Goal: Communication & Community: Answer question/provide support

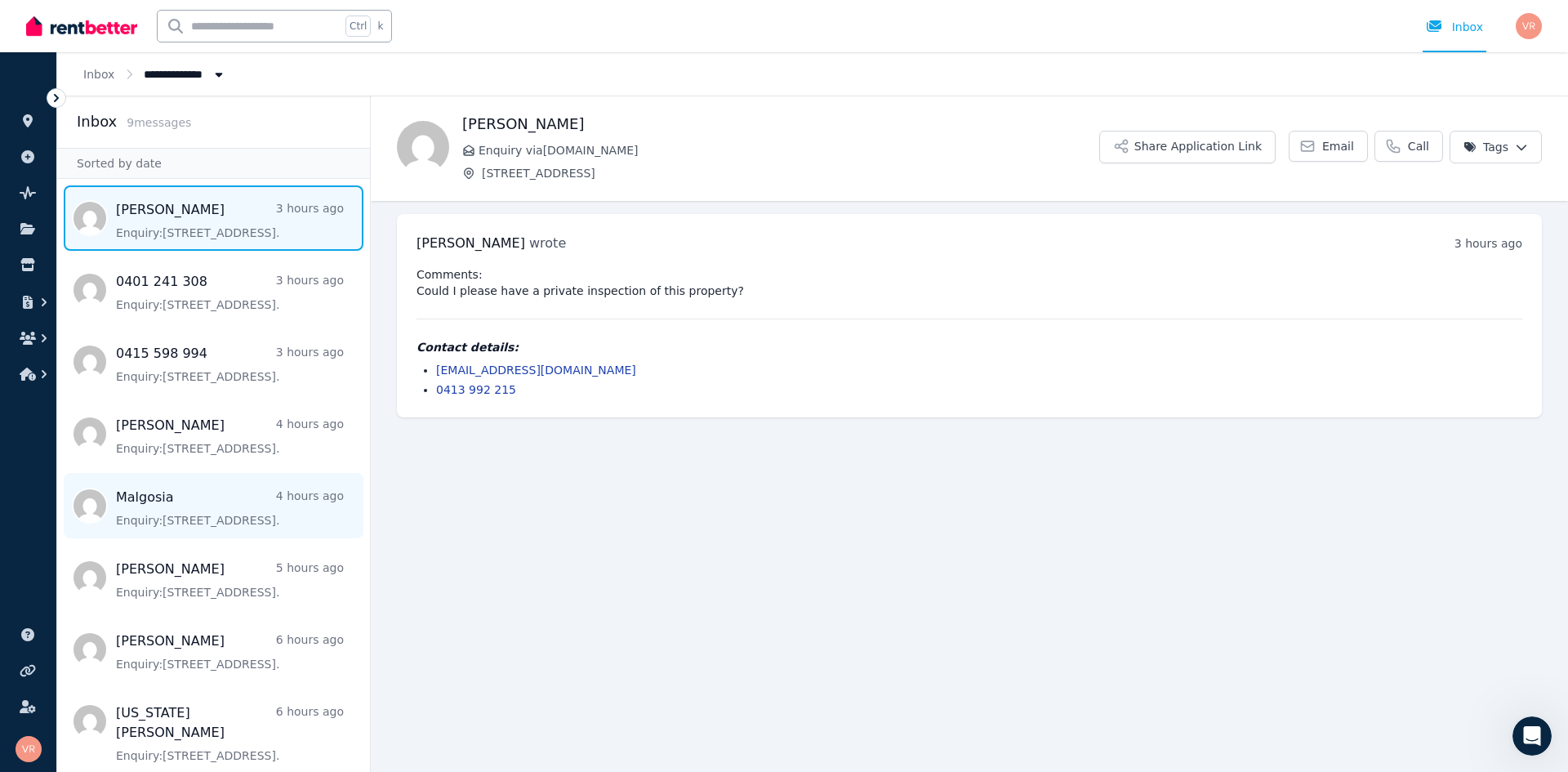
scroll to position [2, 0]
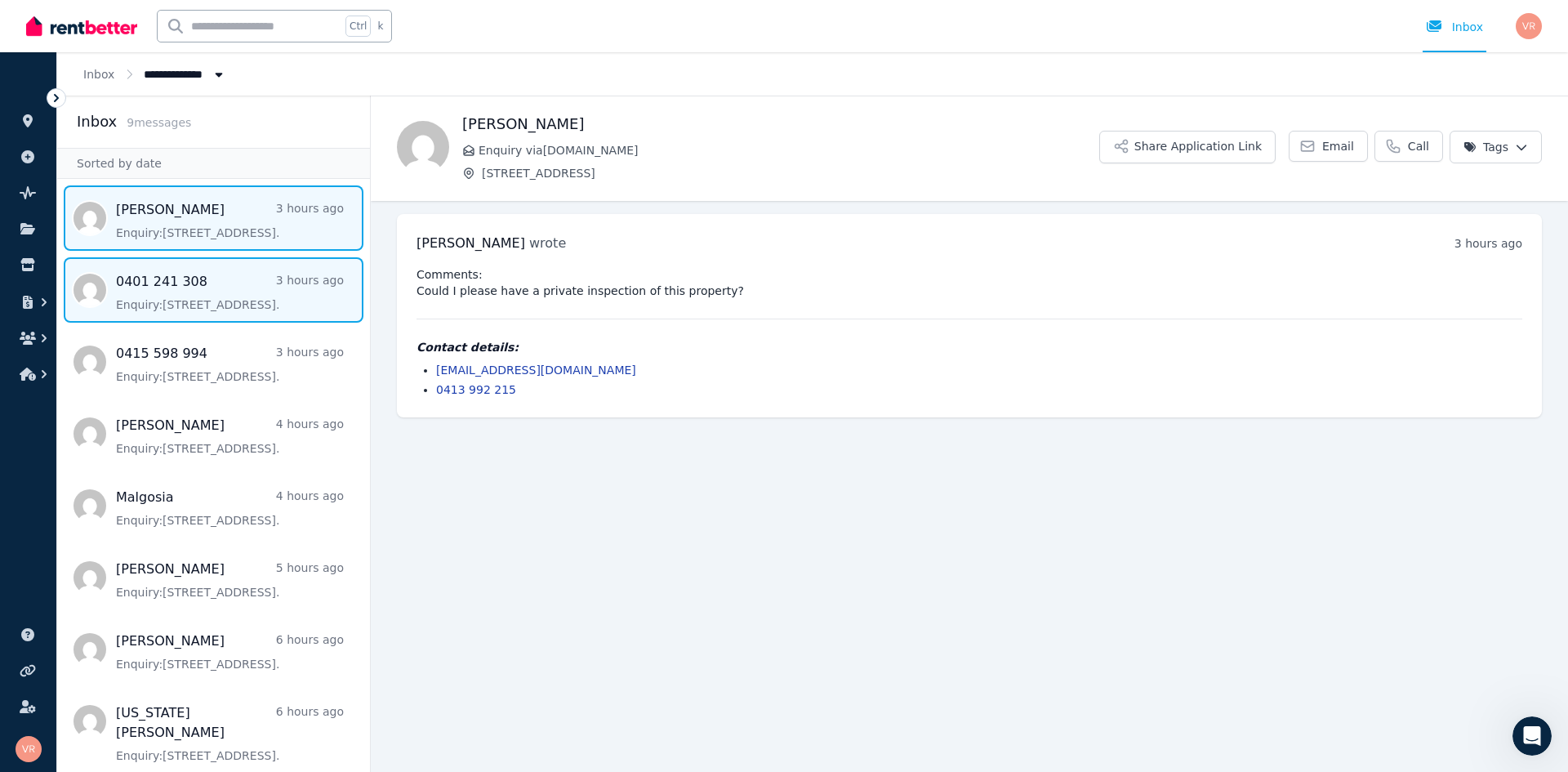
click at [235, 299] on span "Message list" at bounding box center [214, 290] width 313 height 65
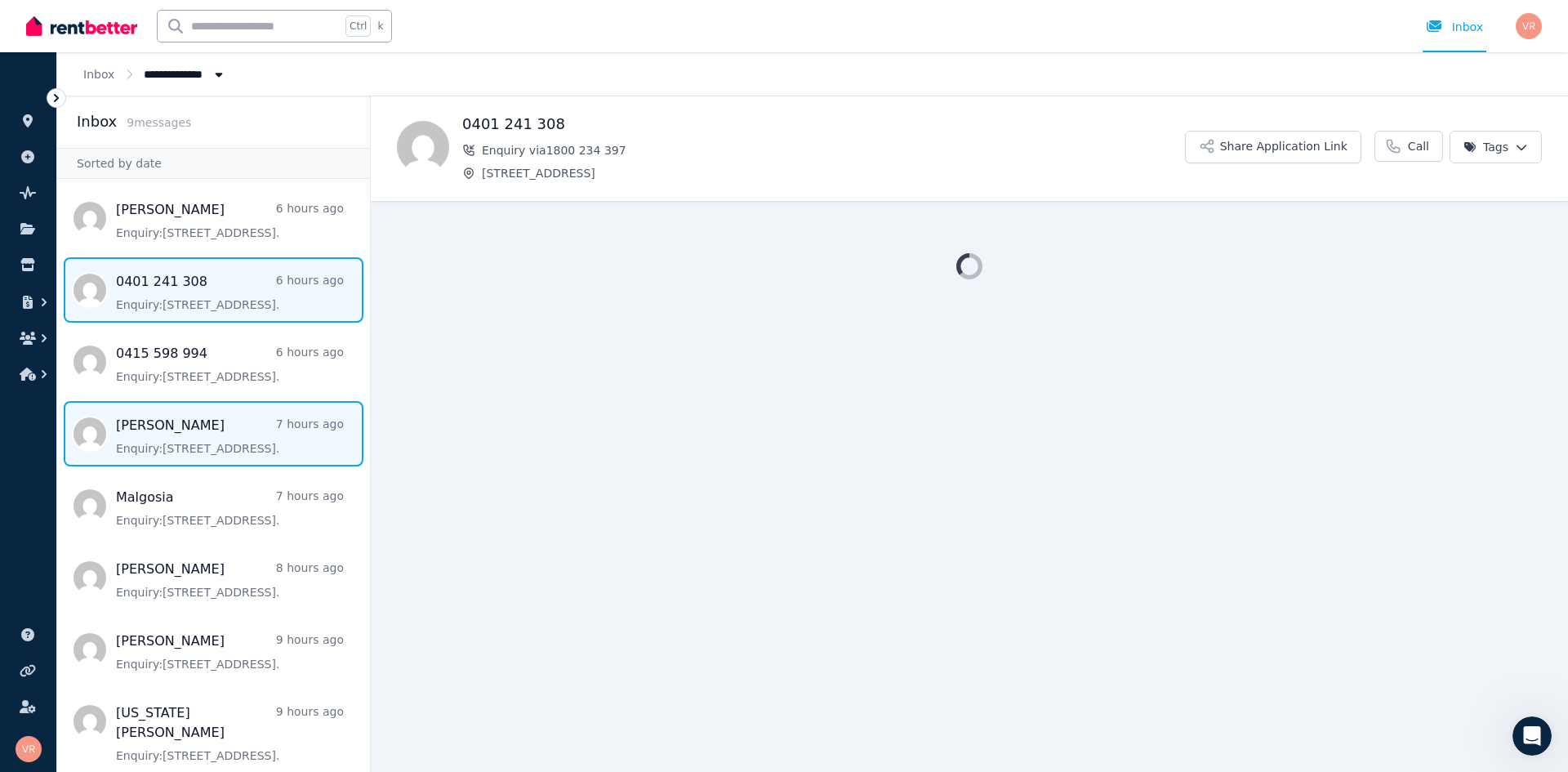
click at [221, 433] on span "Message list" at bounding box center [214, 434] width 313 height 65
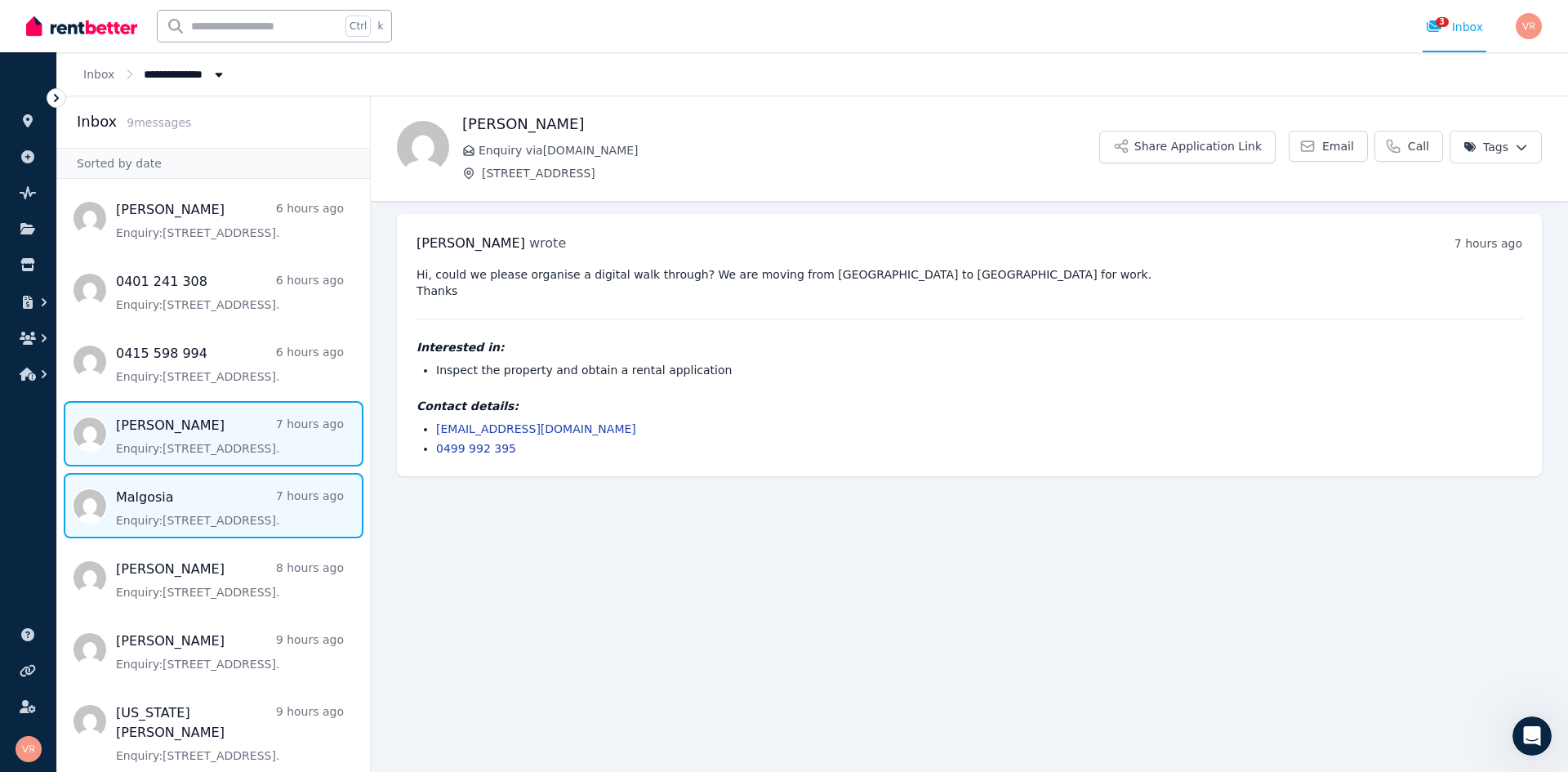
click at [240, 501] on span "Message list" at bounding box center [214, 506] width 313 height 65
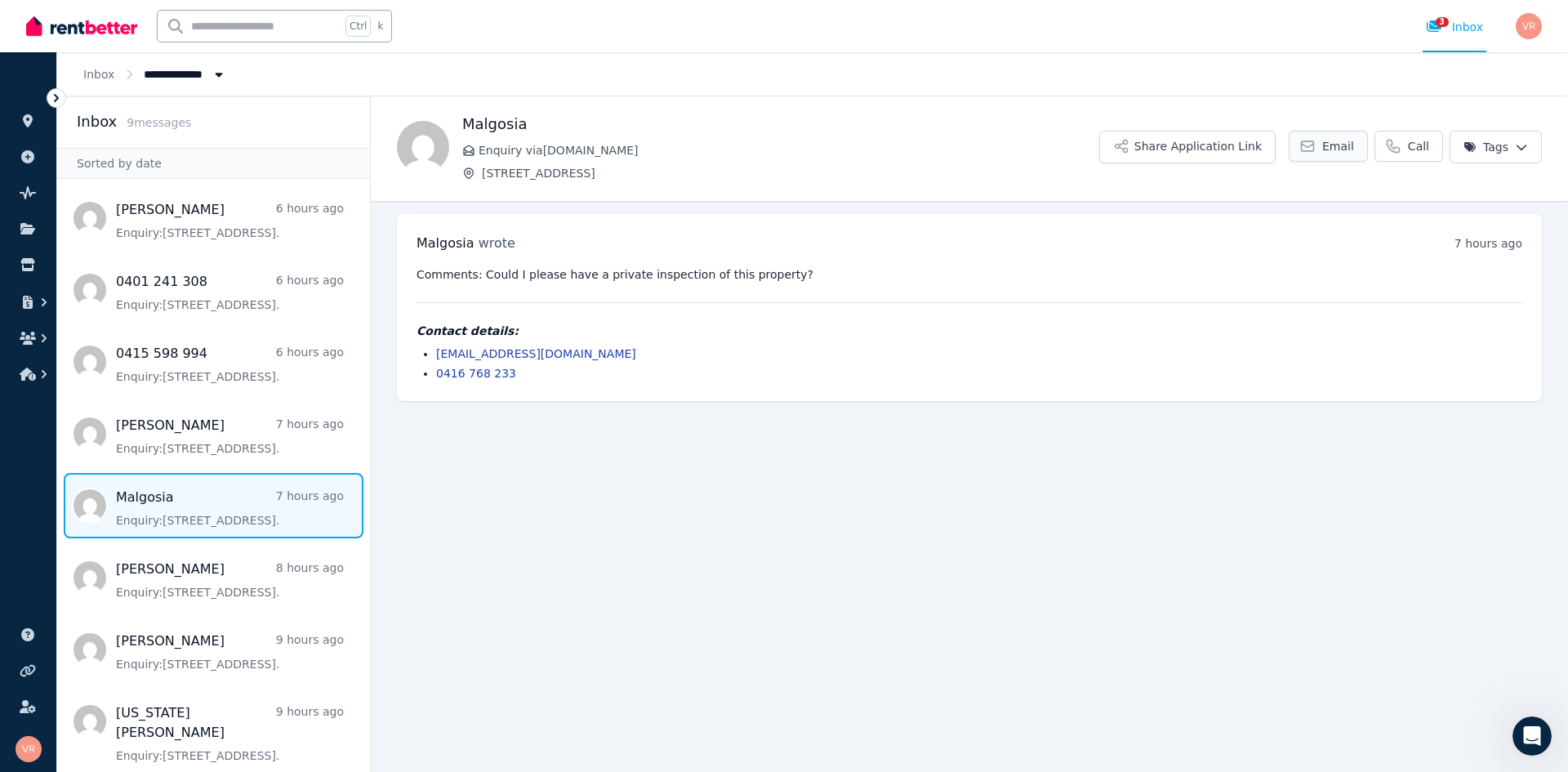
click at [1348, 145] on span "Email" at bounding box center [1337, 145] width 32 height 17
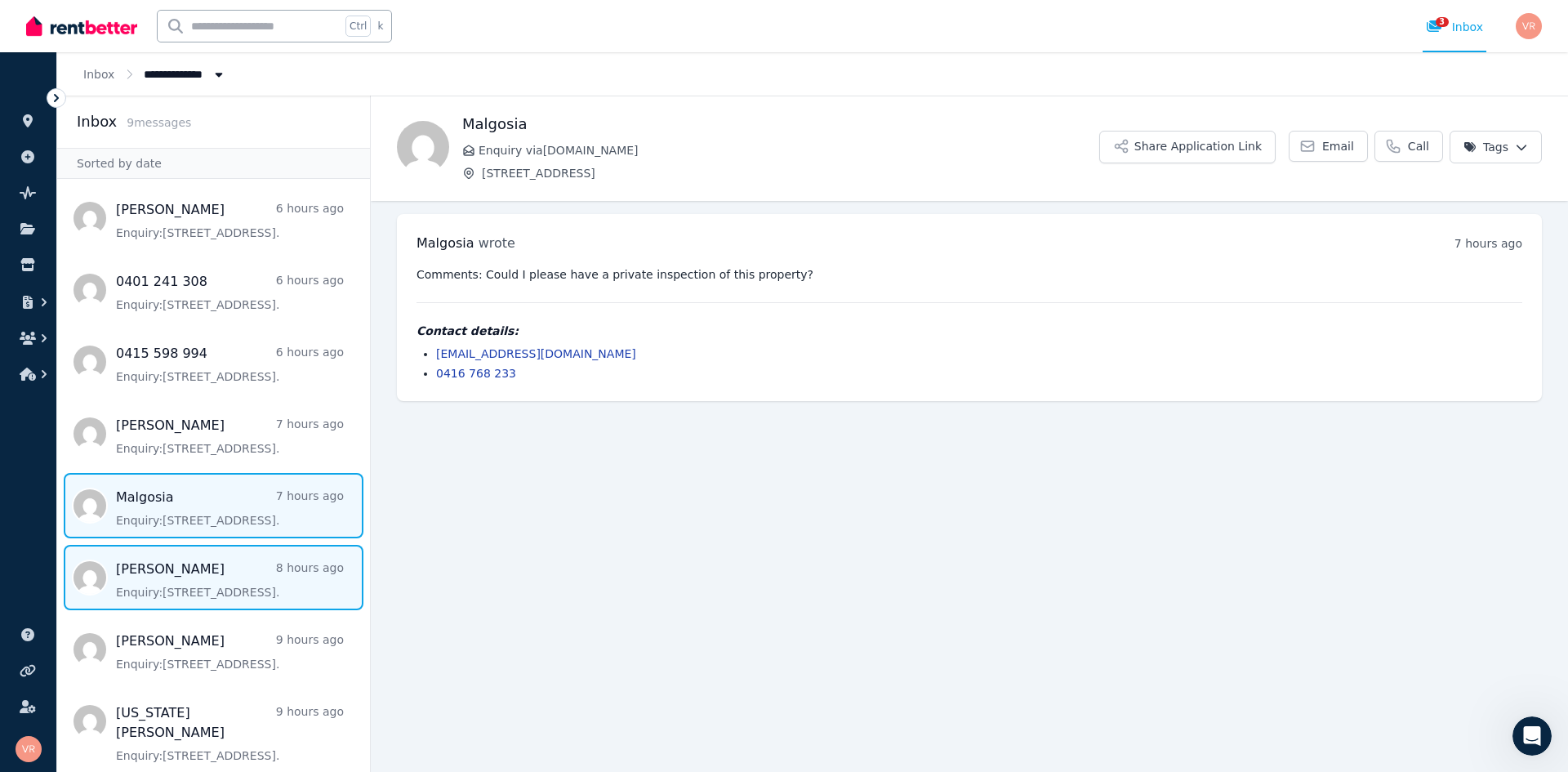
click at [208, 582] on span "Message list" at bounding box center [214, 577] width 313 height 65
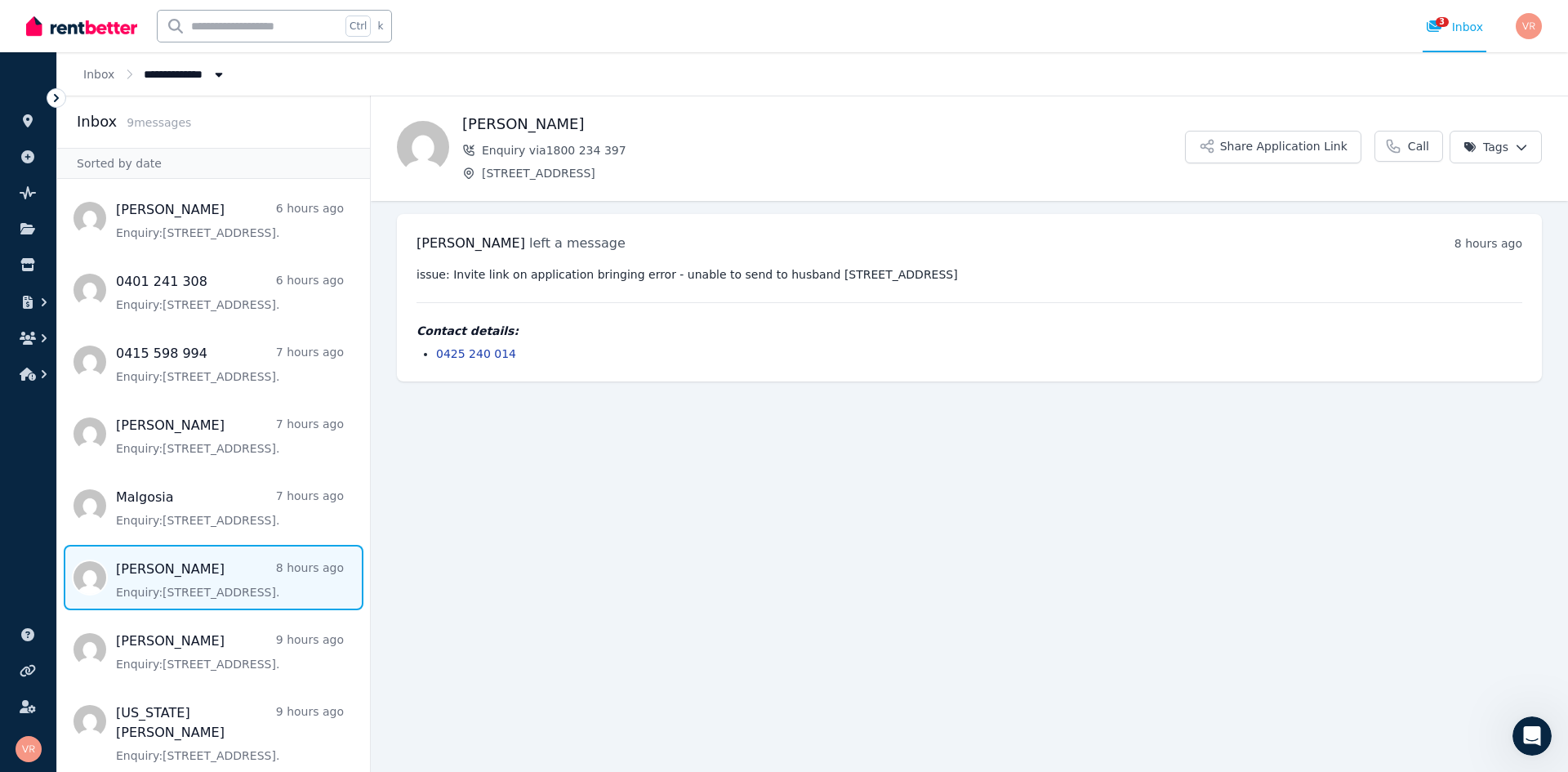
click at [214, 584] on span "Message list" at bounding box center [214, 577] width 313 height 65
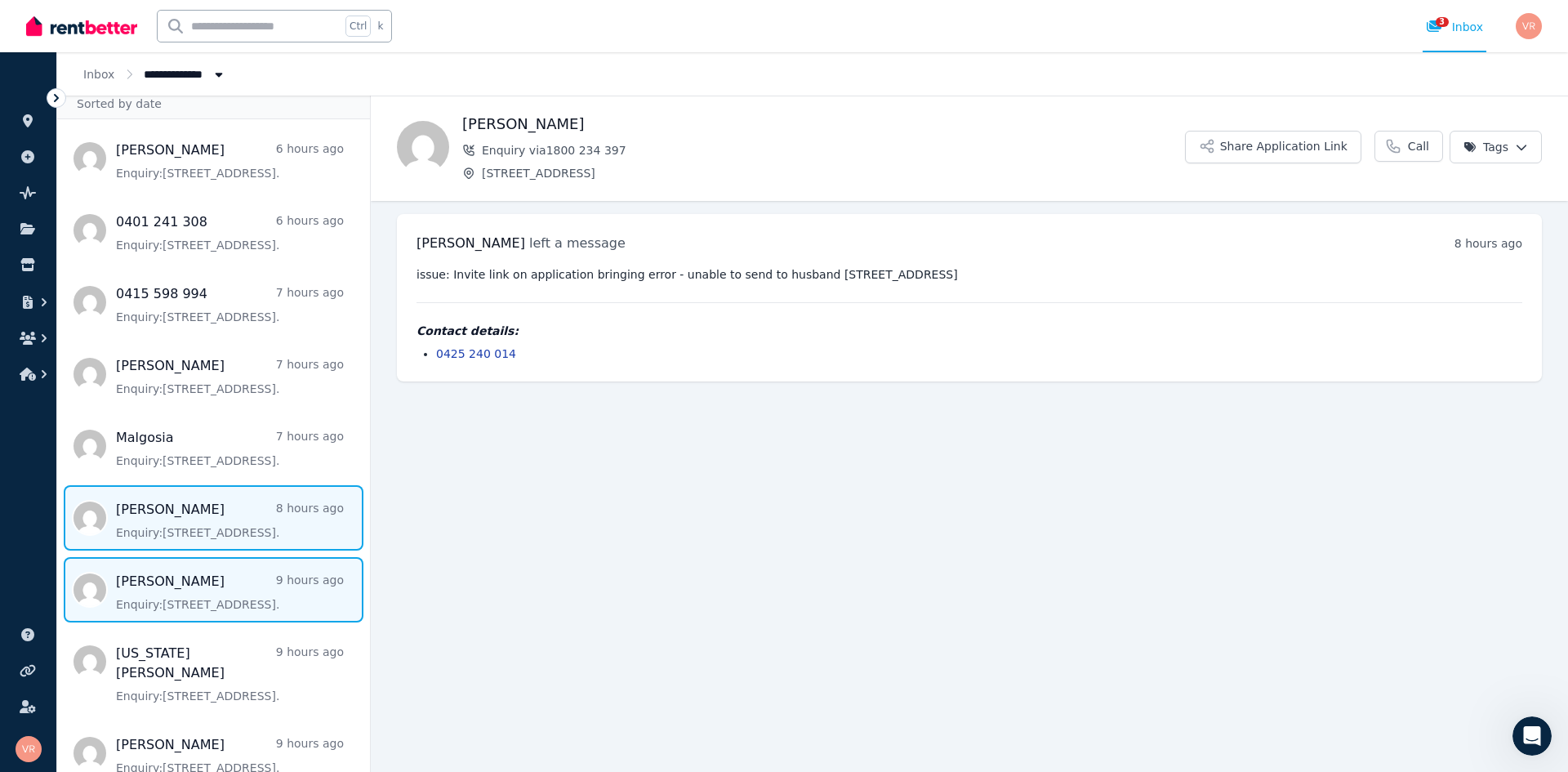
click at [195, 601] on span "Message list" at bounding box center [214, 590] width 313 height 65
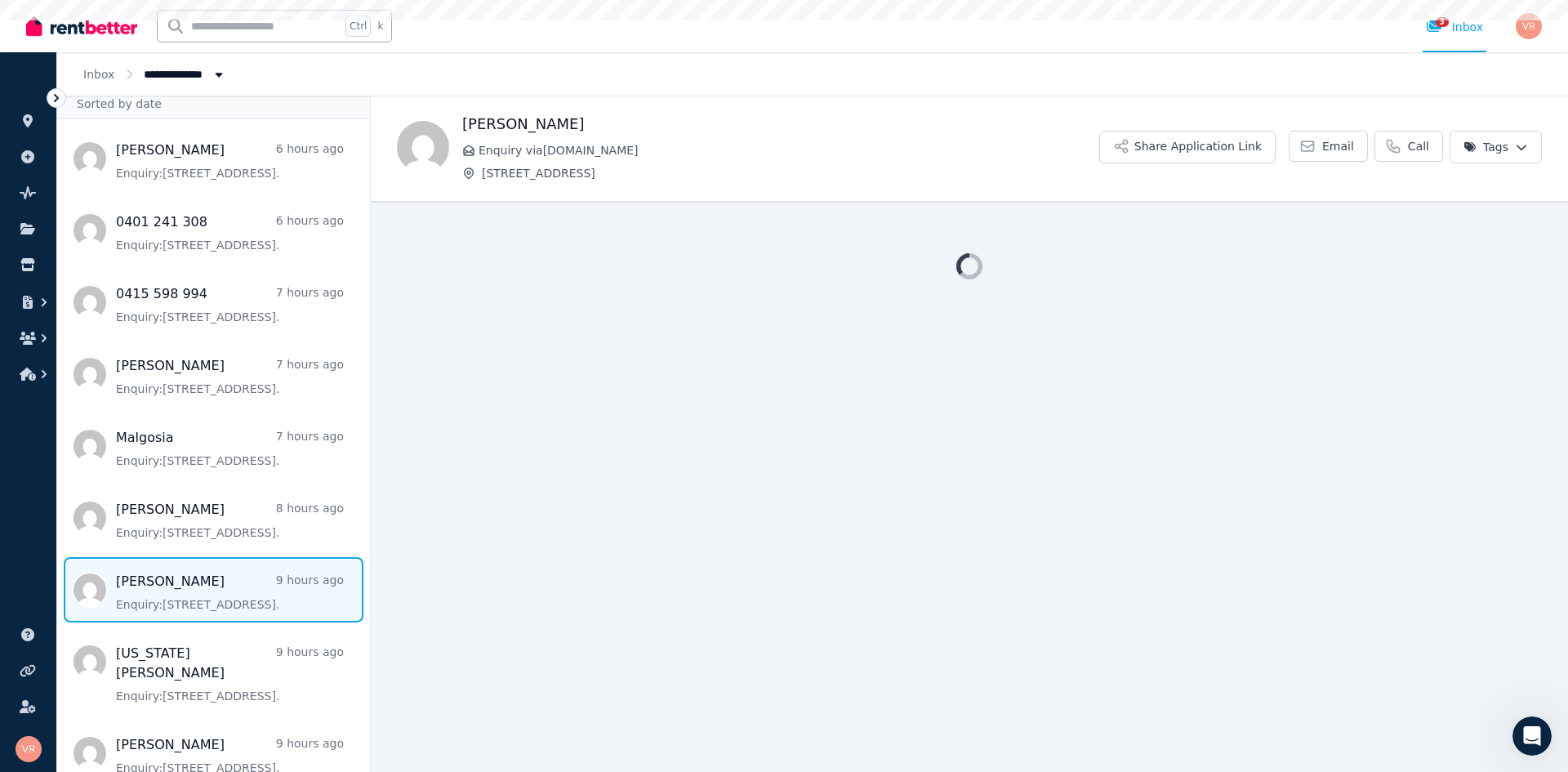
click at [195, 601] on span "Message list" at bounding box center [214, 590] width 313 height 65
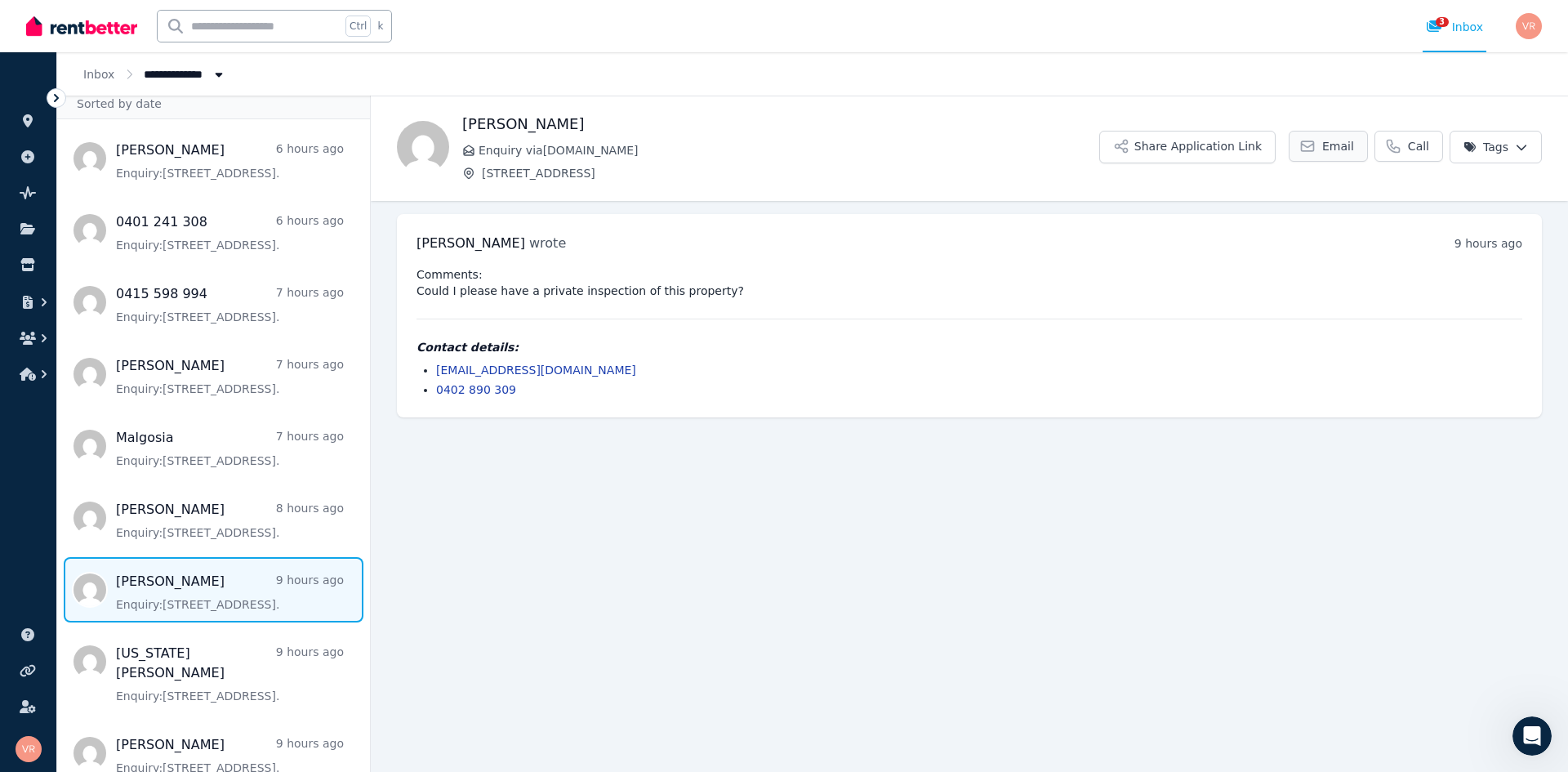
click at [1342, 141] on span "Email" at bounding box center [1337, 145] width 32 height 17
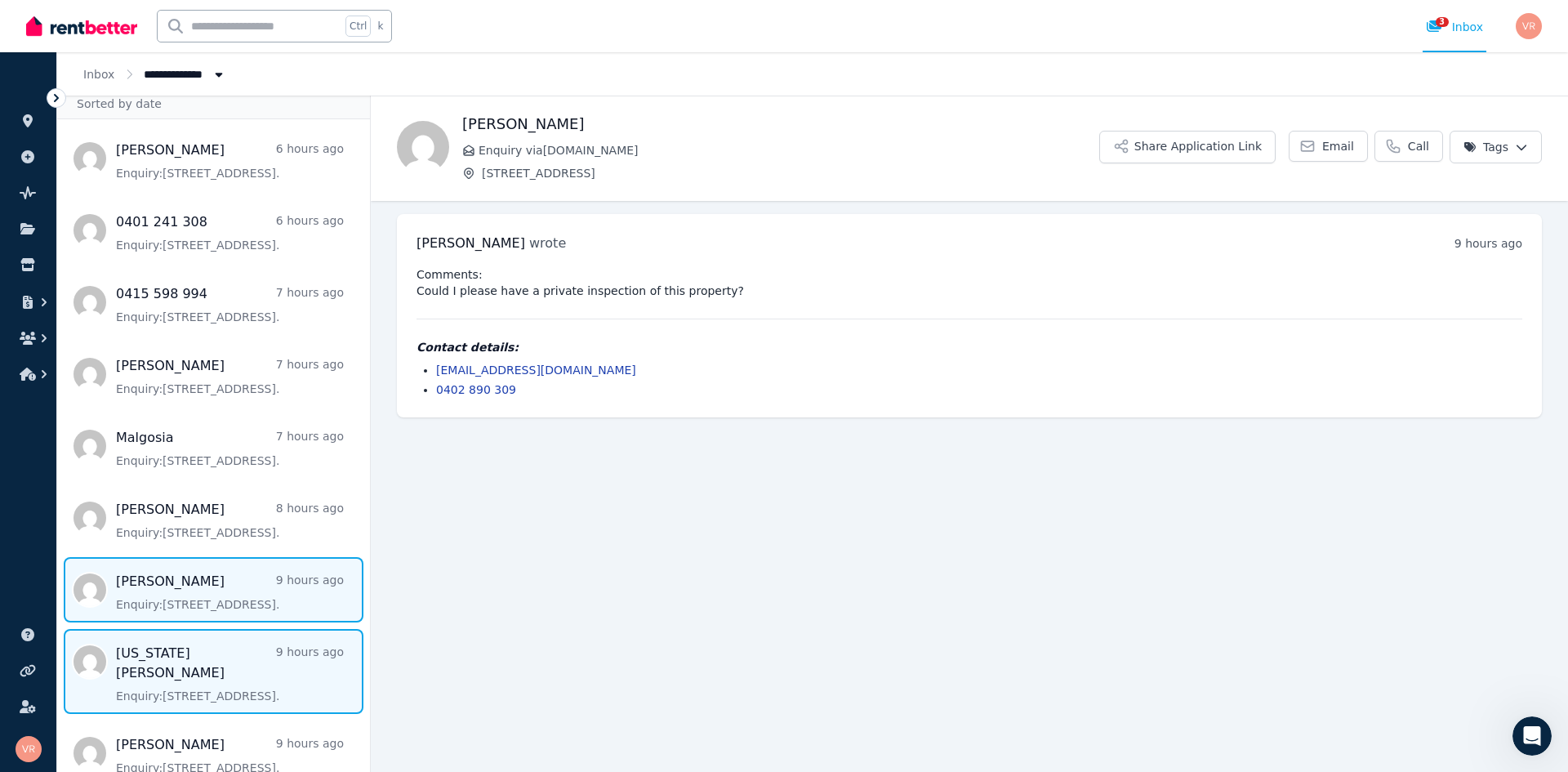
click at [264, 666] on span "Message list" at bounding box center [214, 671] width 313 height 85
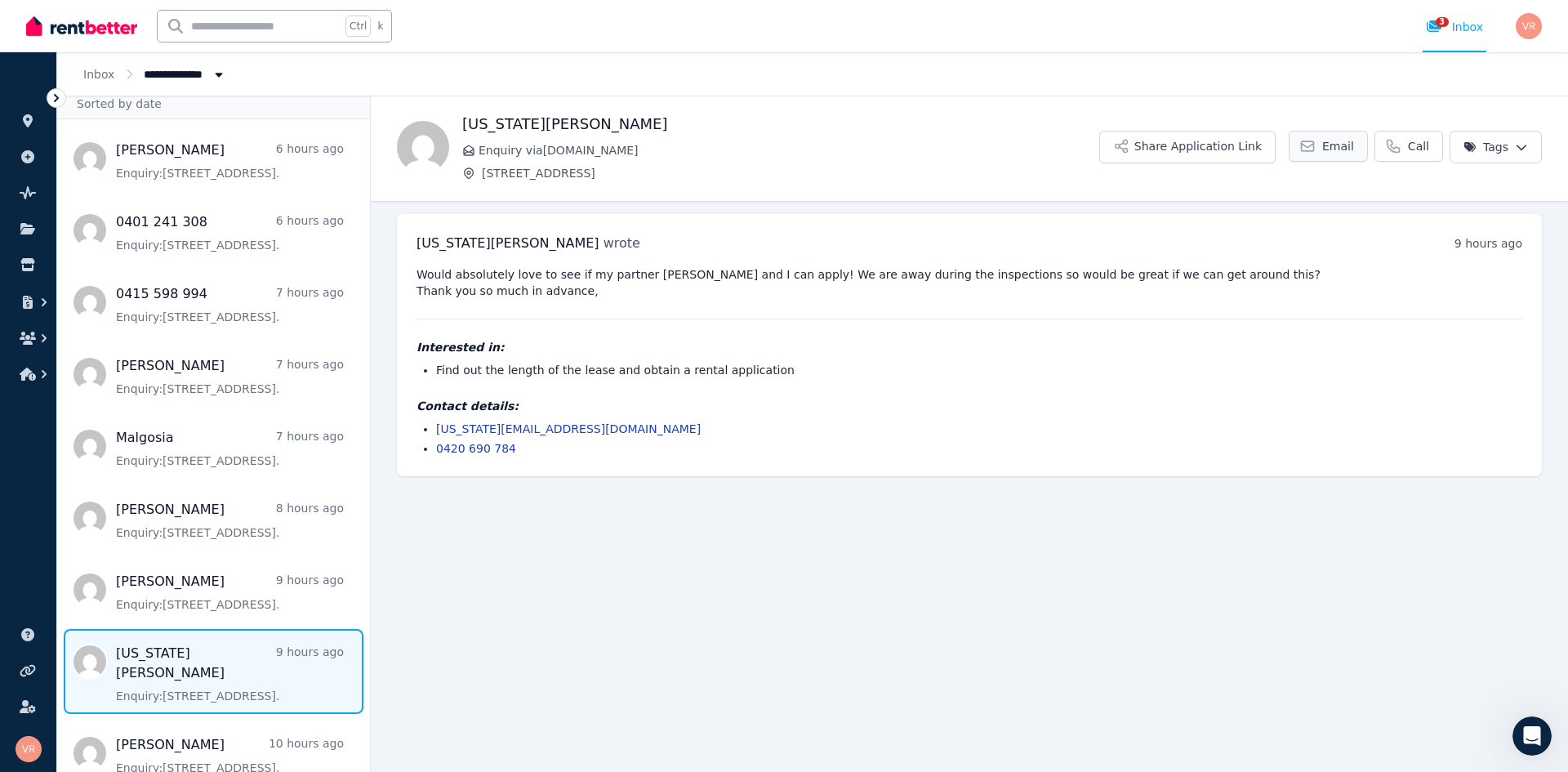
click at [1352, 145] on span "Email" at bounding box center [1337, 145] width 32 height 17
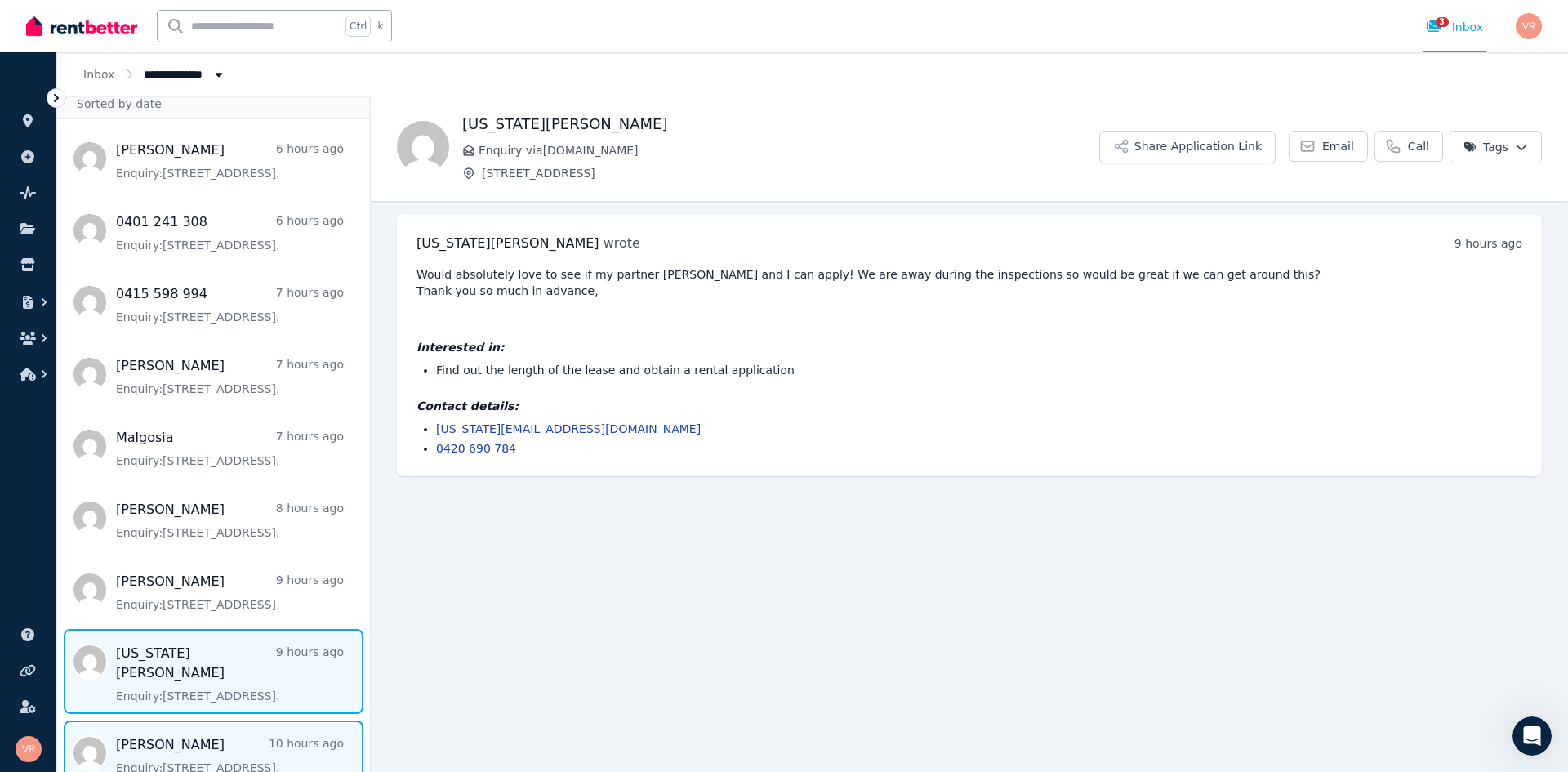
click at [273, 728] on span "Message list" at bounding box center [214, 753] width 313 height 65
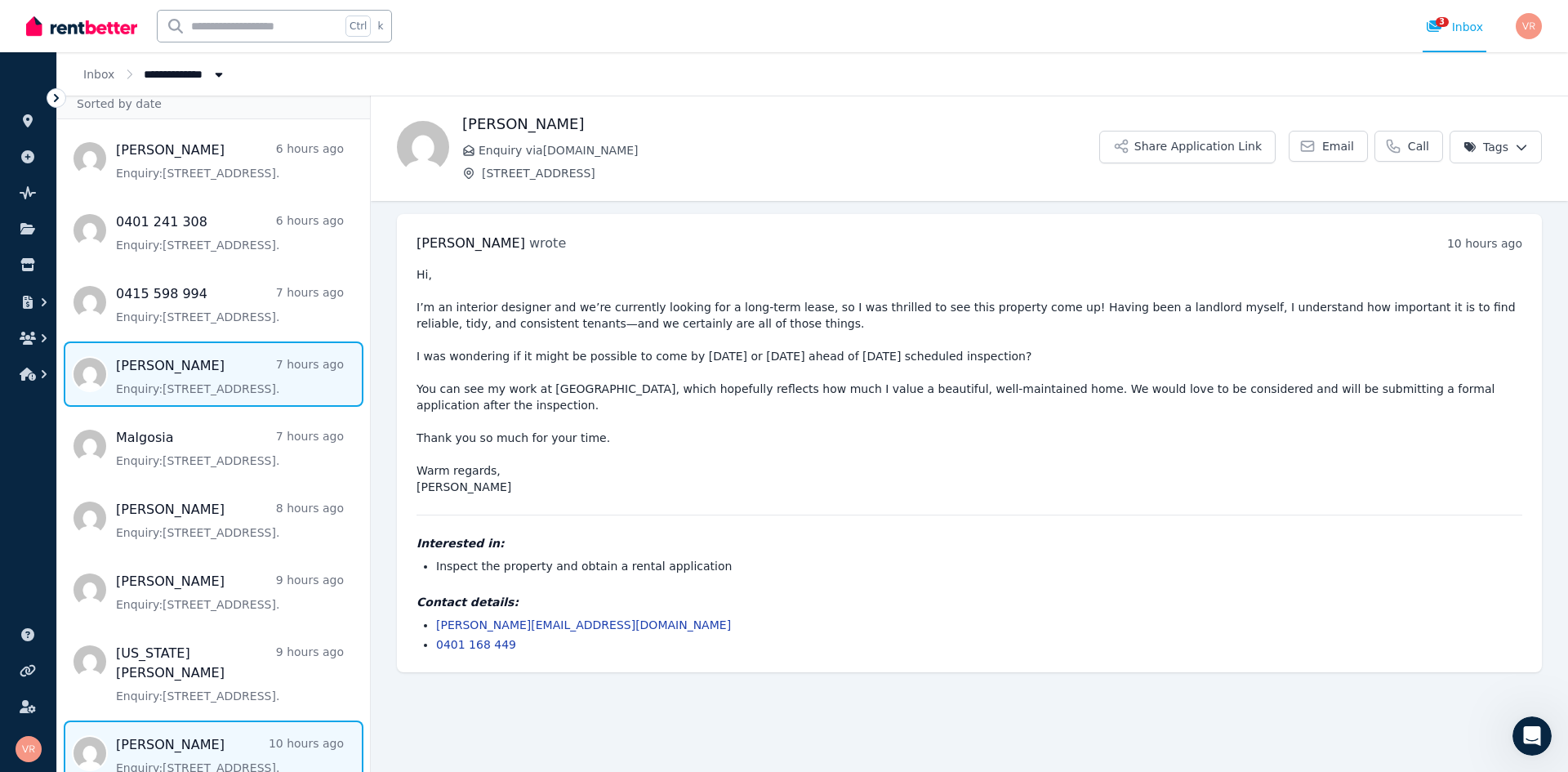
click at [199, 378] on span "Message list" at bounding box center [214, 374] width 313 height 65
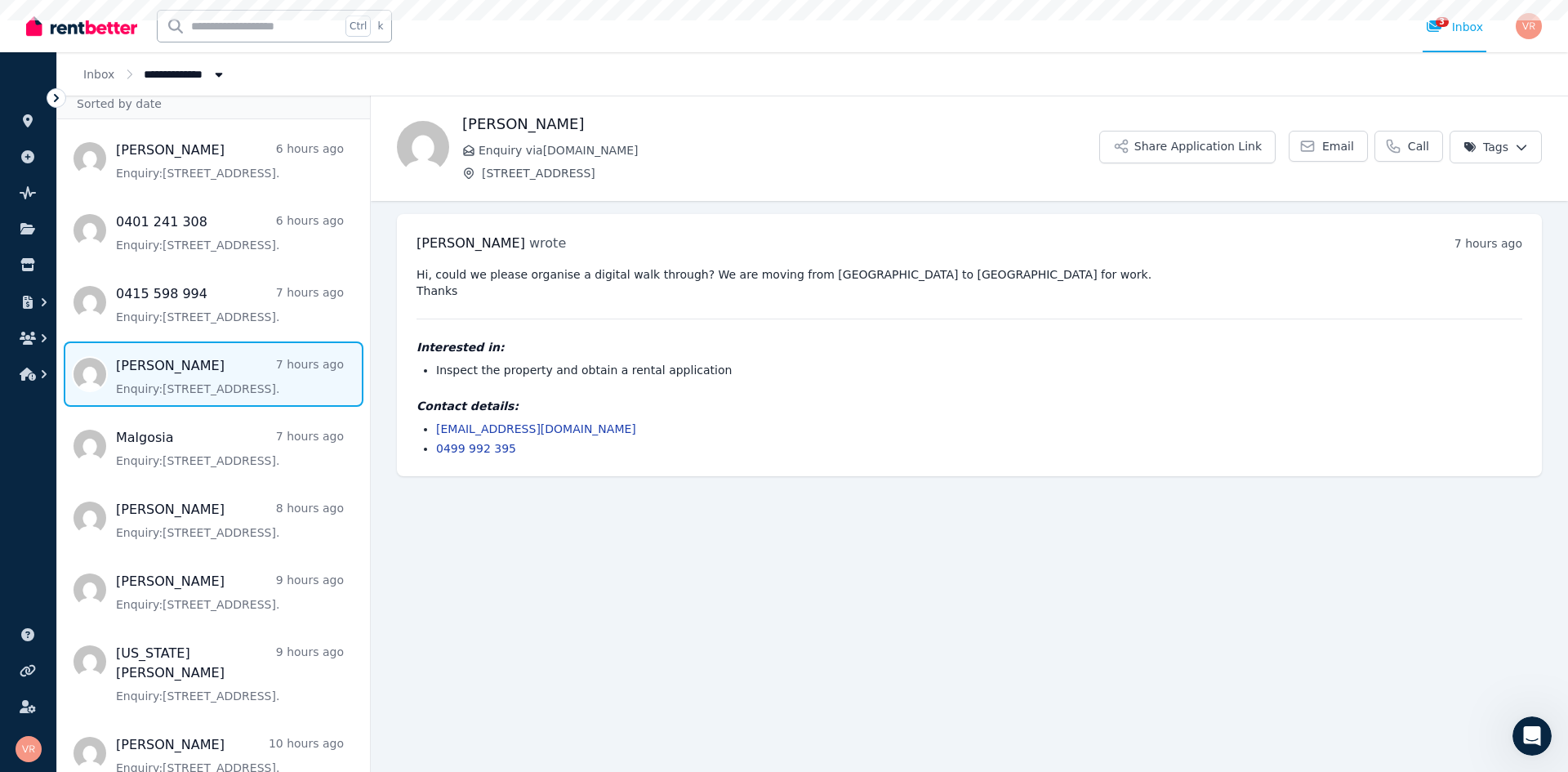
click at [199, 378] on span "Message list" at bounding box center [214, 374] width 313 height 65
click at [1334, 150] on span "Email" at bounding box center [1337, 145] width 32 height 17
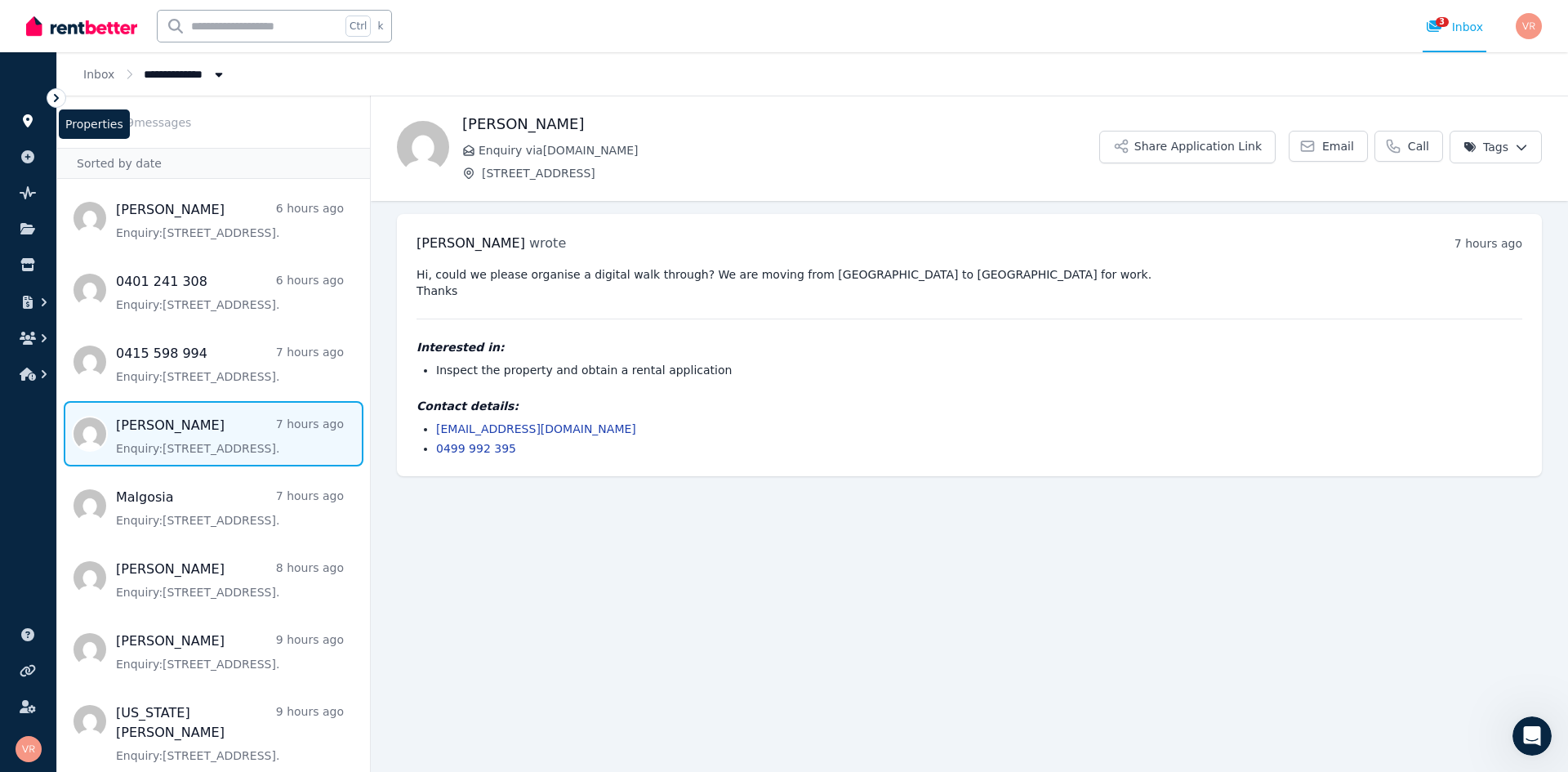
click at [23, 116] on icon at bounding box center [28, 121] width 17 height 13
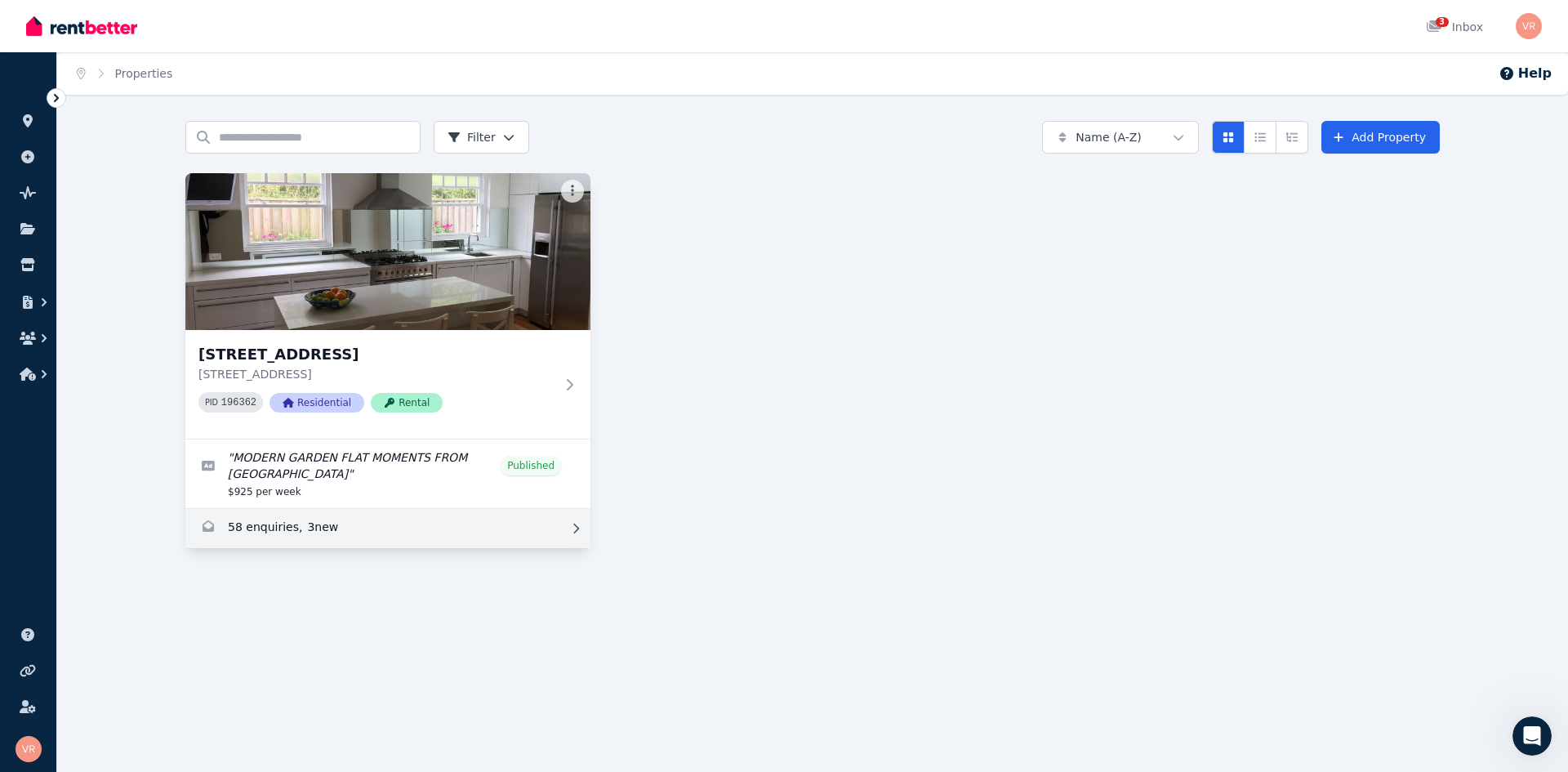
click at [577, 531] on icon at bounding box center [576, 529] width 6 height 10
click at [568, 524] on icon at bounding box center [576, 529] width 17 height 12
click at [511, 127] on html "Open main menu 3 Inbox Open user menu ORGANISE Properties Add property Pulse BE…" at bounding box center [784, 386] width 1568 height 772
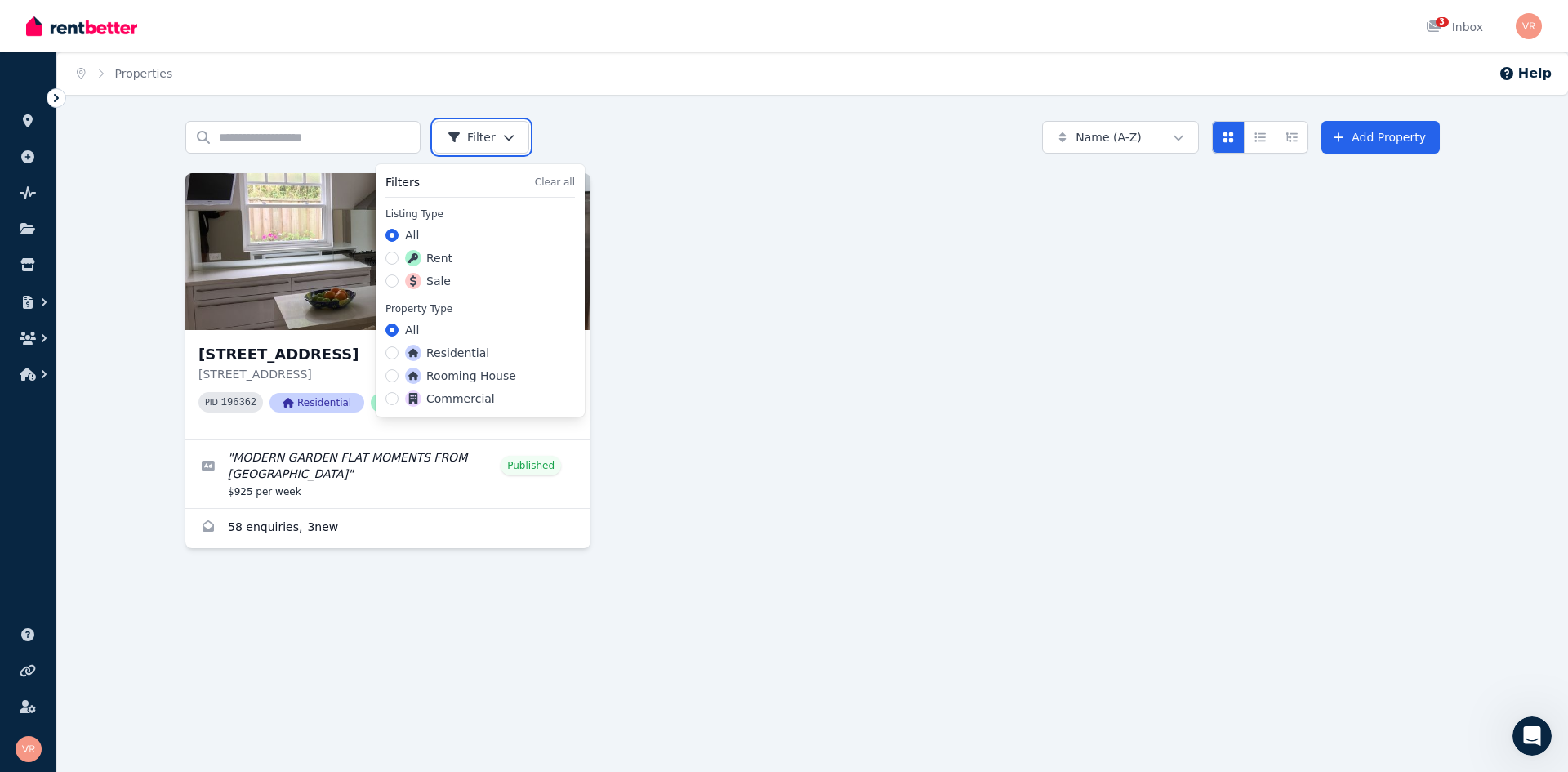
click at [843, 203] on html "Open main menu 3 Inbox Open user menu ORGANISE Properties Add property Pulse BE…" at bounding box center [784, 386] width 1568 height 772
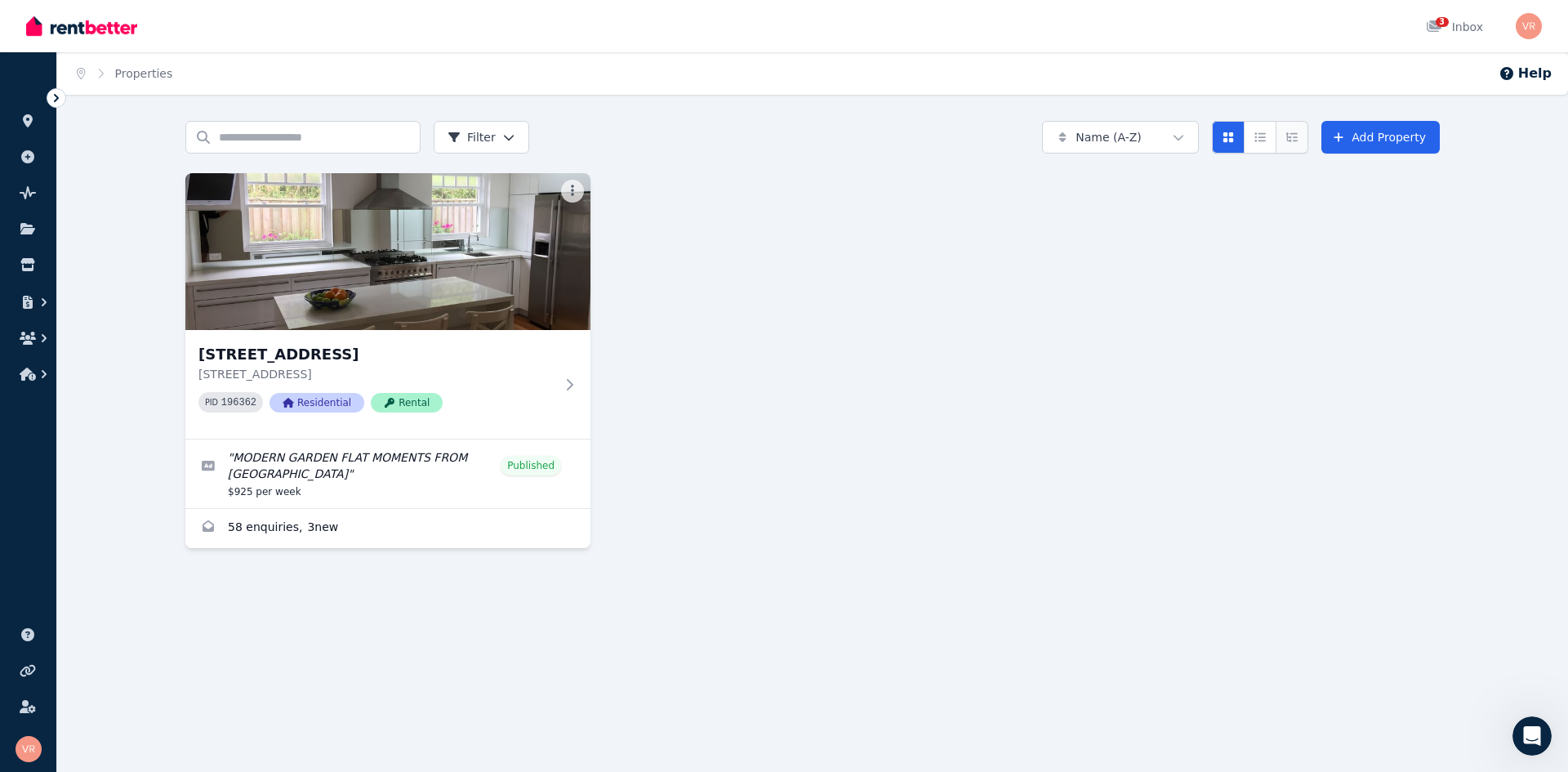
click at [1297, 134] on icon "Expanded list view" at bounding box center [1292, 137] width 12 height 9
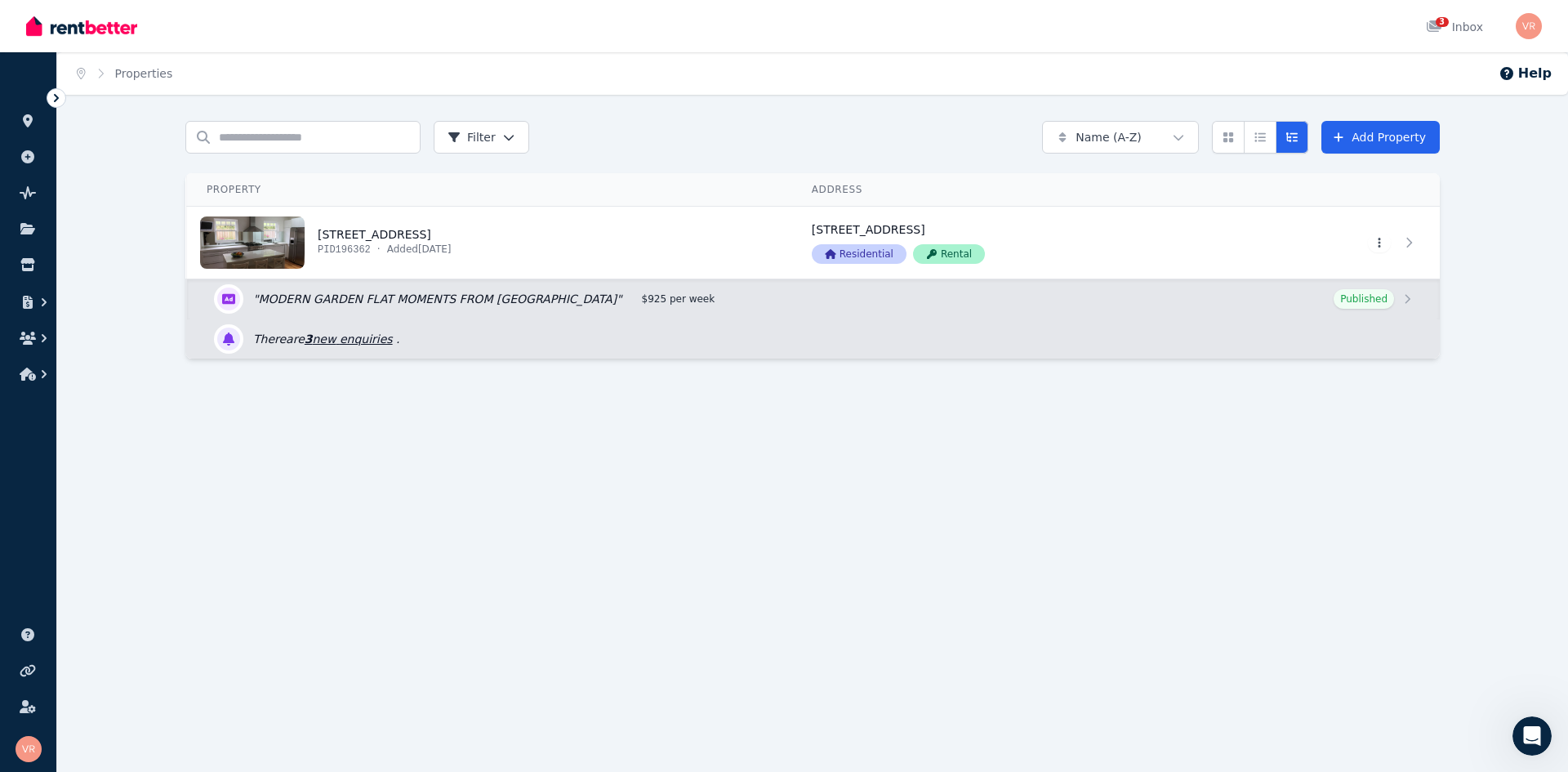
click at [340, 336] on link "3 new enquiries" at bounding box center [348, 338] width 88 height 13
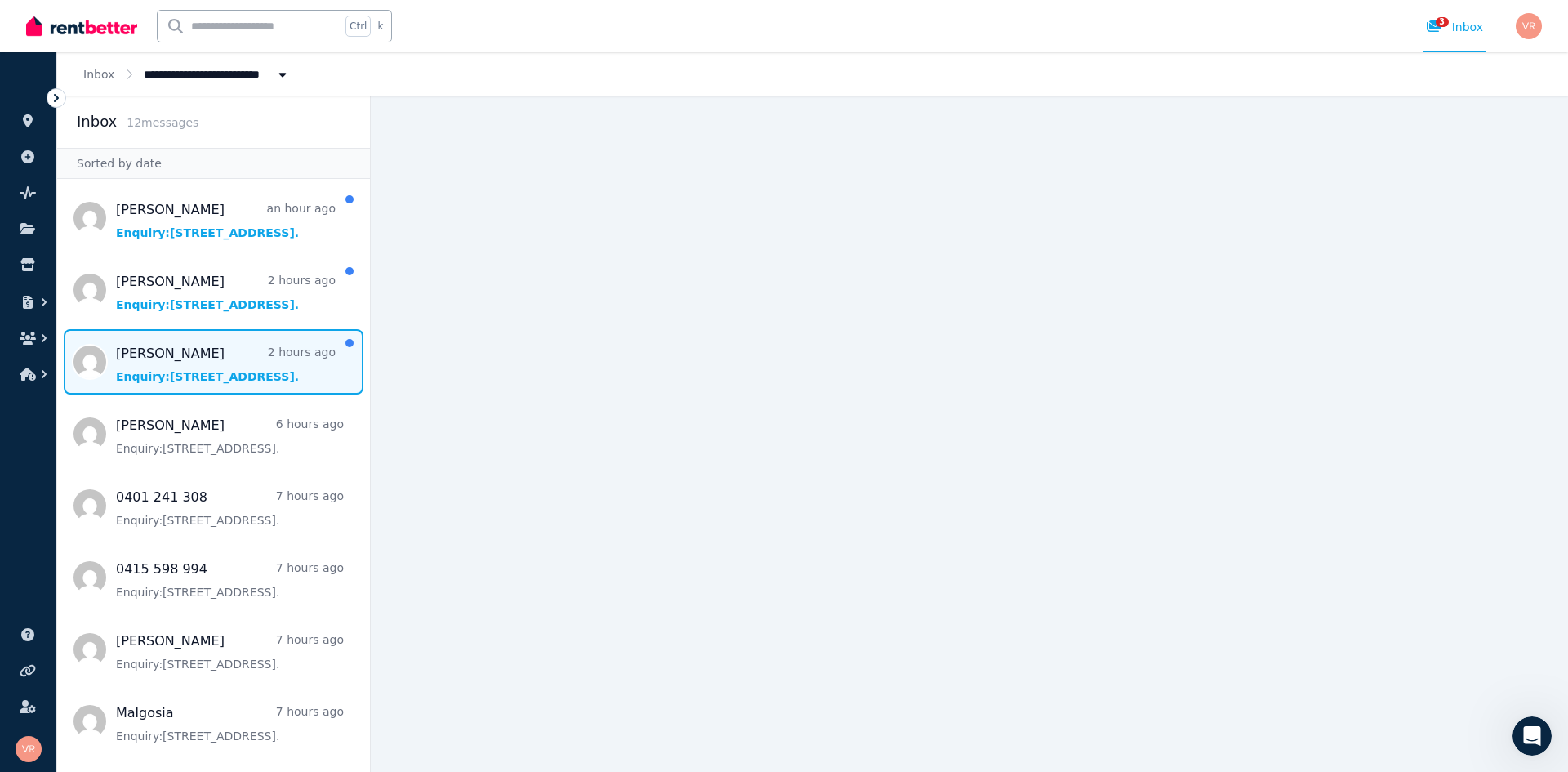
click at [145, 365] on span "Message list" at bounding box center [214, 362] width 313 height 65
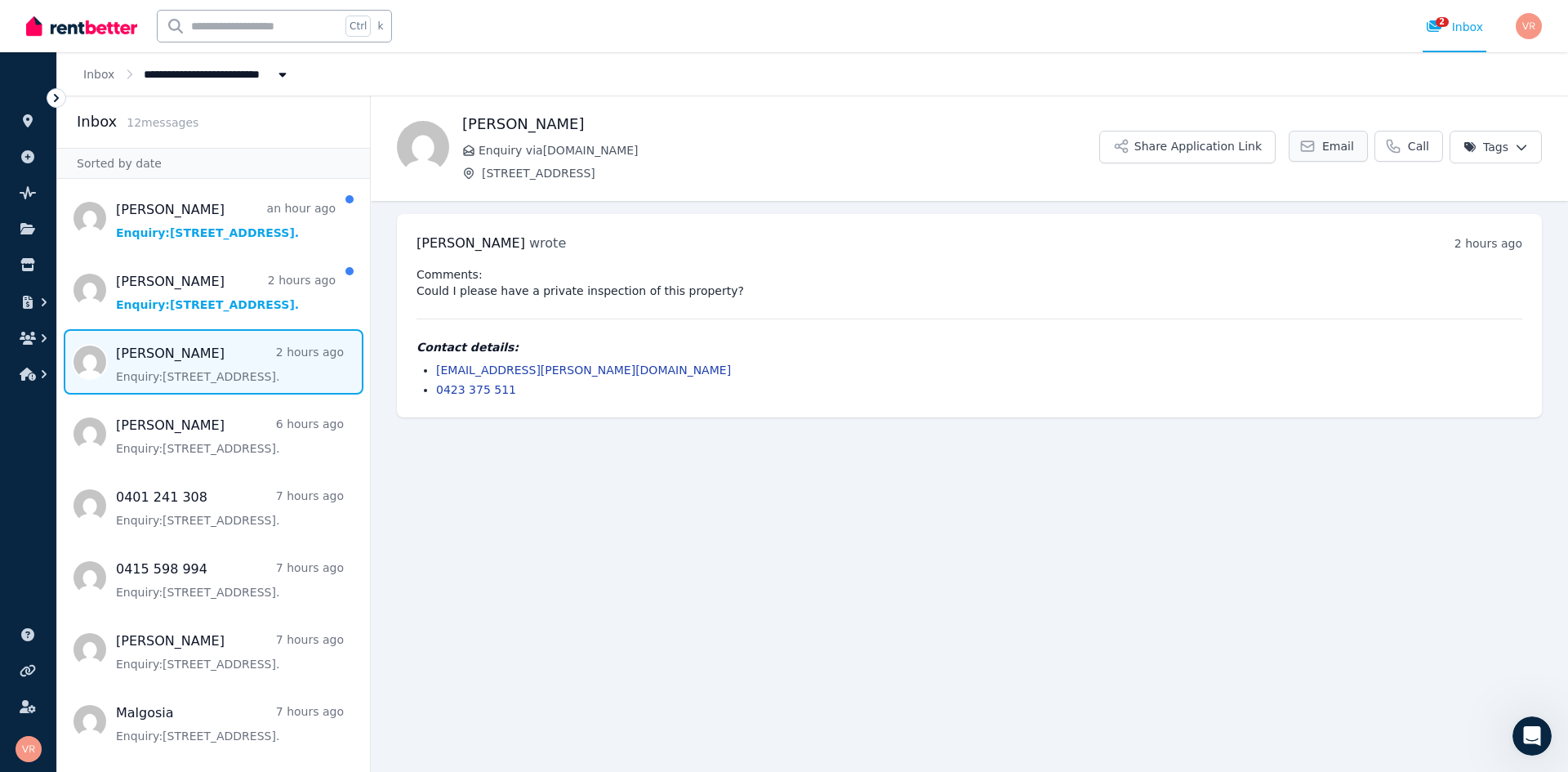
click at [1343, 147] on span "Email" at bounding box center [1337, 145] width 32 height 17
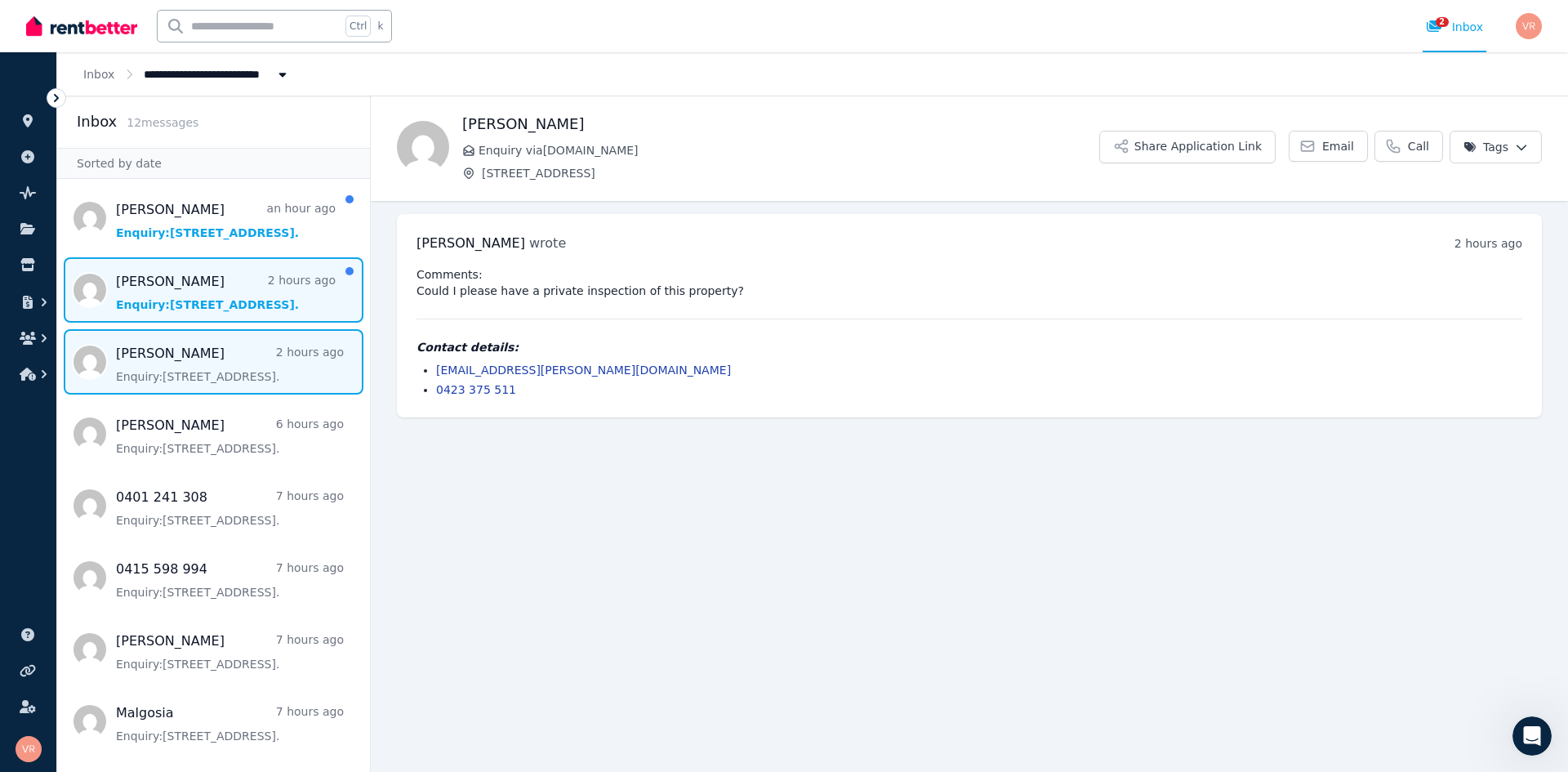
click at [145, 281] on span "Message list" at bounding box center [214, 290] width 313 height 65
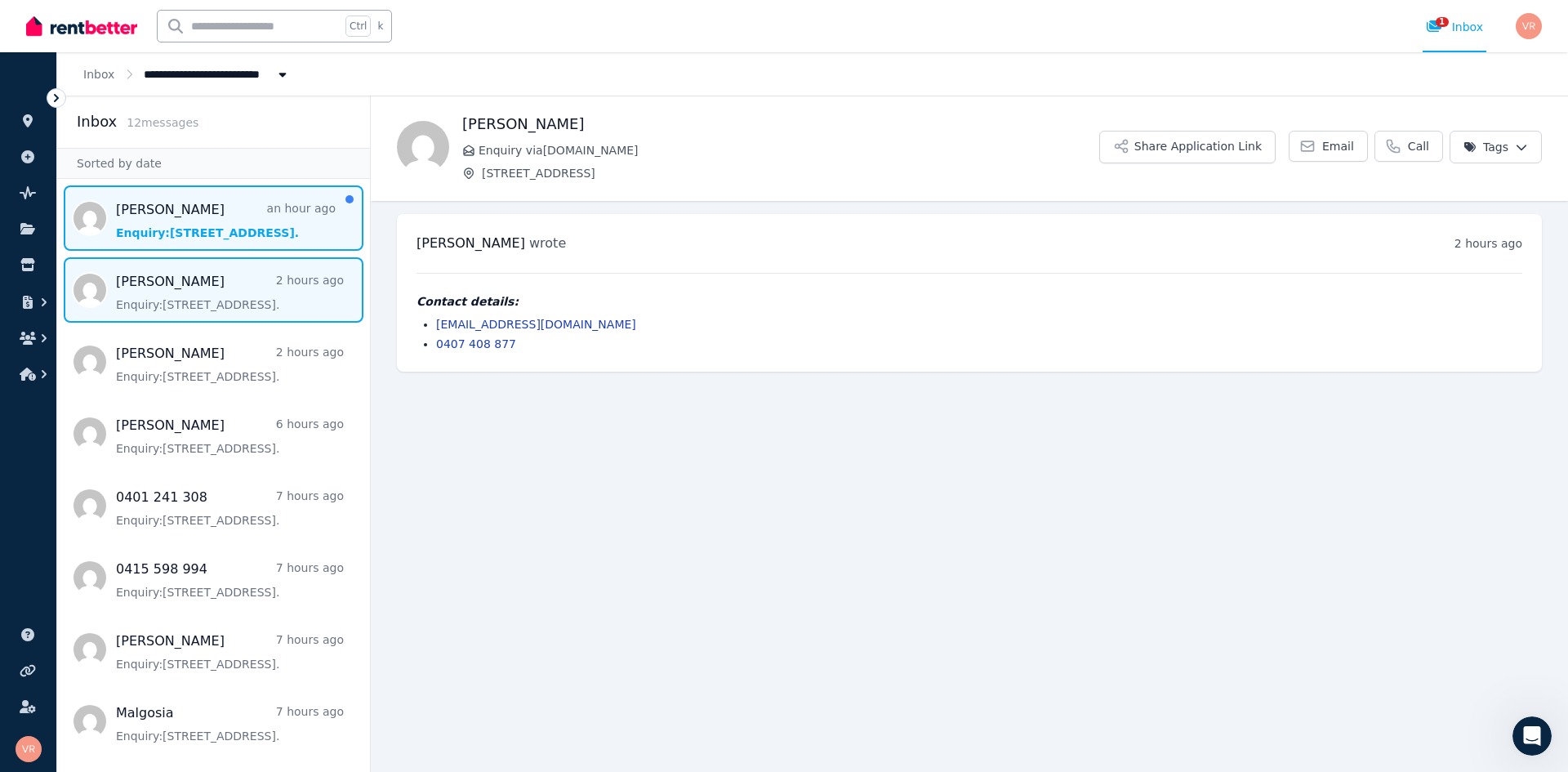
click at [172, 220] on span "Message list" at bounding box center [214, 218] width 313 height 65
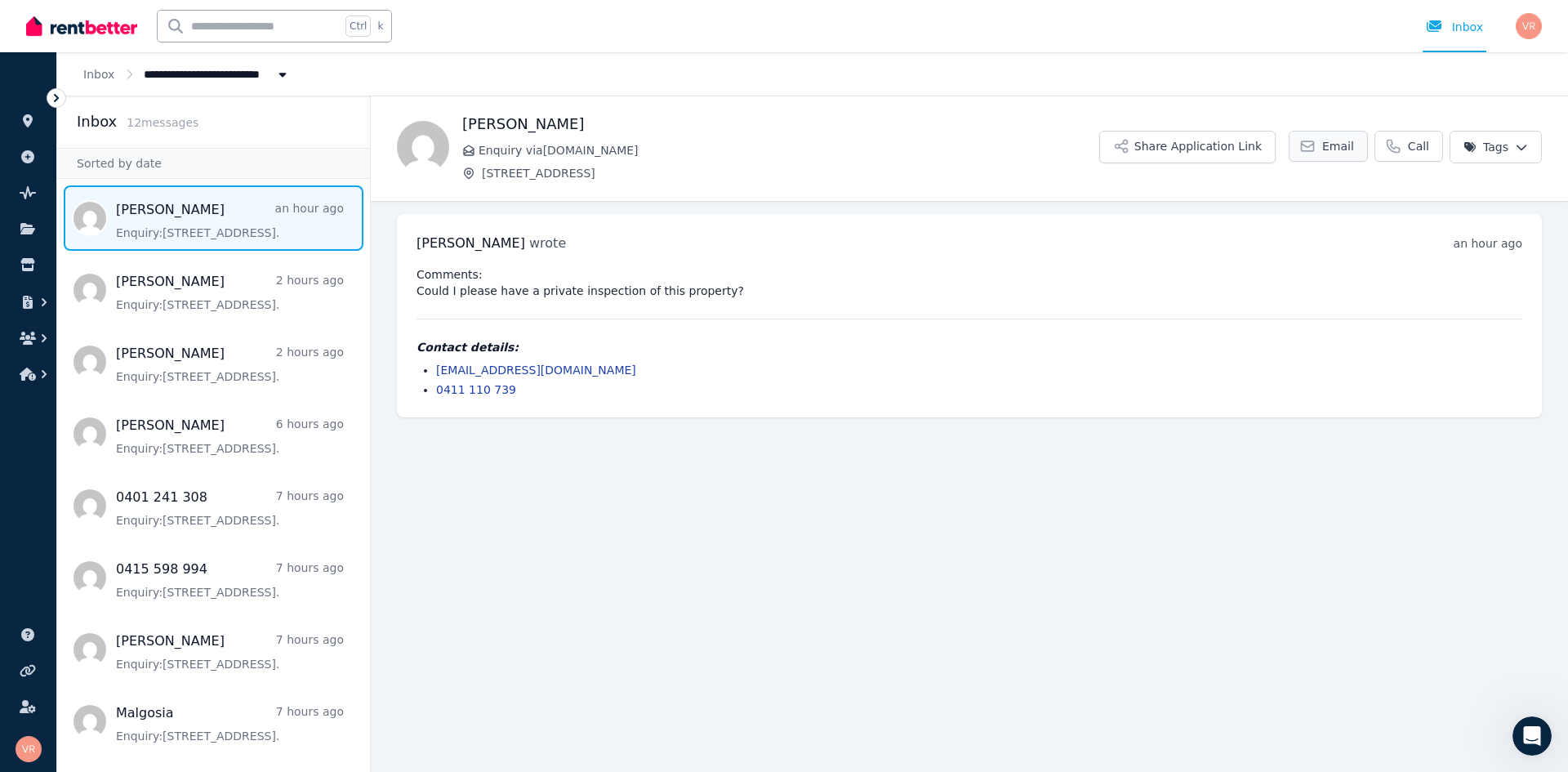
click at [1353, 145] on span "Email" at bounding box center [1337, 145] width 32 height 17
click at [1352, 151] on span "Email" at bounding box center [1337, 145] width 32 height 17
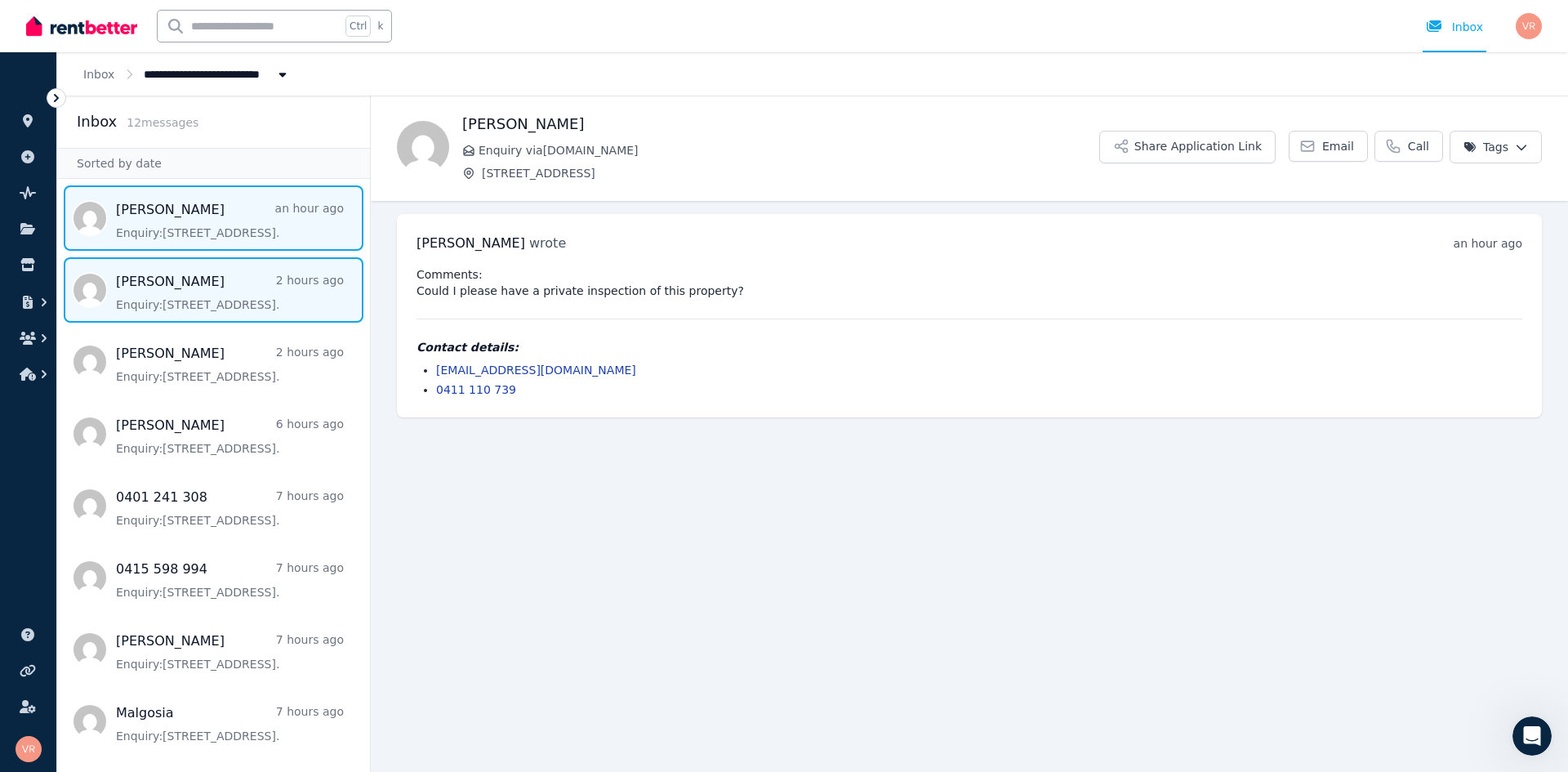
click at [248, 286] on span "Message list" at bounding box center [214, 290] width 313 height 65
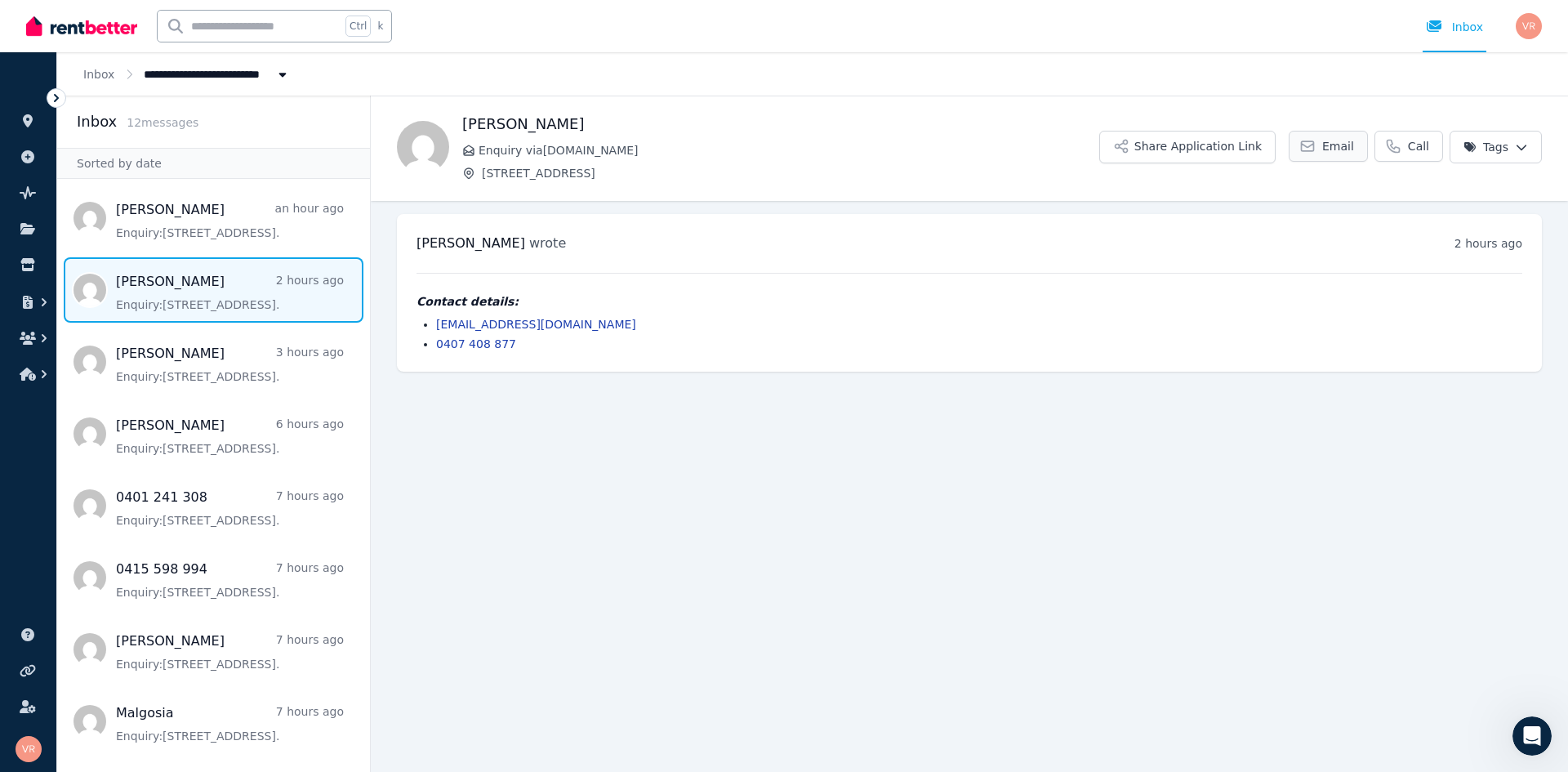
click at [1337, 151] on span "Email" at bounding box center [1337, 145] width 32 height 17
